Goal: Task Accomplishment & Management: Manage account settings

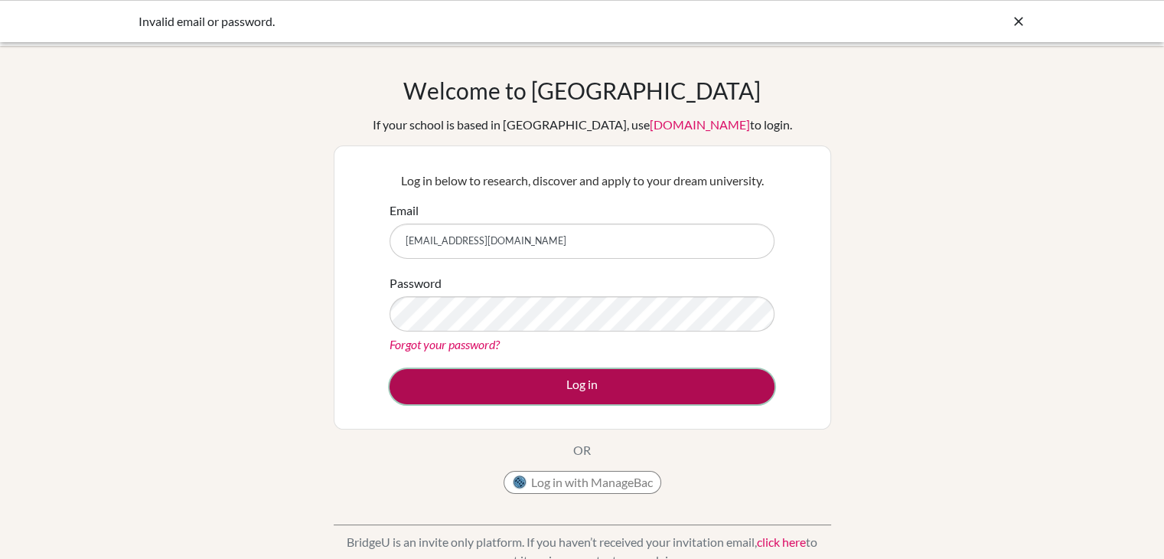
click at [678, 384] on button "Log in" at bounding box center [581, 386] width 385 height 35
click at [428, 380] on button "Log in" at bounding box center [581, 386] width 385 height 35
